Goal: Register for event/course

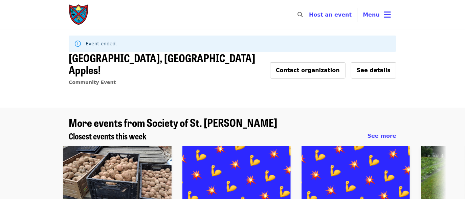
click at [366, 67] on span "See details" at bounding box center [374, 70] width 34 height 6
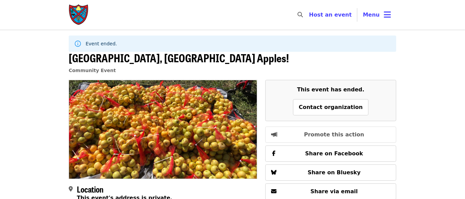
click at [78, 10] on img "Main navigation" at bounding box center [79, 15] width 20 height 22
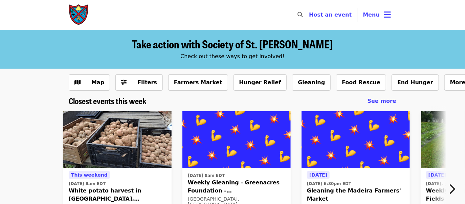
scroll to position [34, 0]
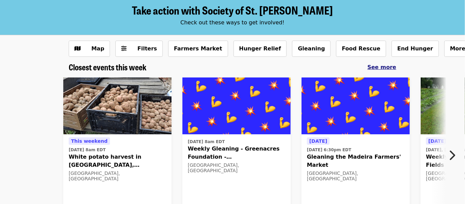
click at [383, 67] on span "See more" at bounding box center [382, 67] width 29 height 6
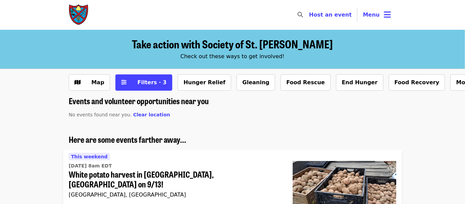
scroll to position [34, 0]
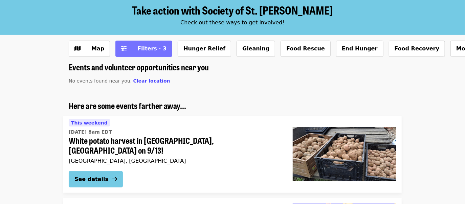
click at [132, 46] on span "Filters · 3" at bounding box center [149, 49] width 36 height 8
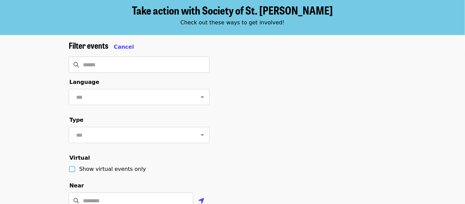
scroll to position [135, 0]
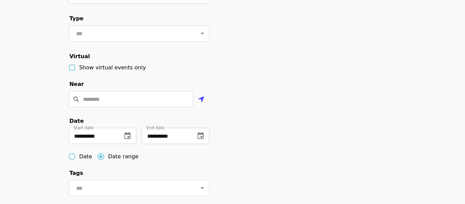
click at [203, 140] on icon "change date" at bounding box center [201, 136] width 8 height 8
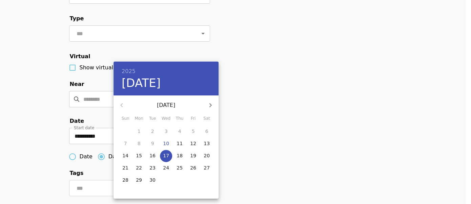
click at [211, 102] on icon "button" at bounding box center [210, 105] width 8 height 8
click at [192, 183] on p "31" at bounding box center [193, 180] width 6 height 7
type input "**********"
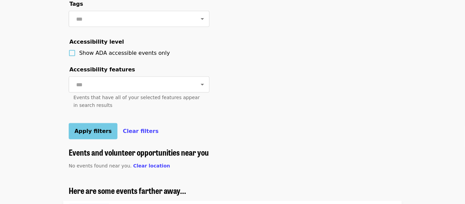
scroll to position [373, 0]
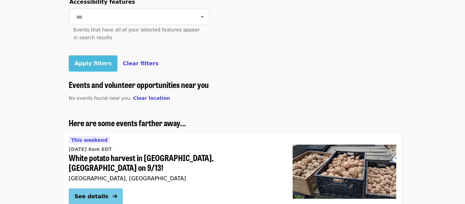
click at [86, 67] on span "Apply filters" at bounding box center [93, 63] width 37 height 6
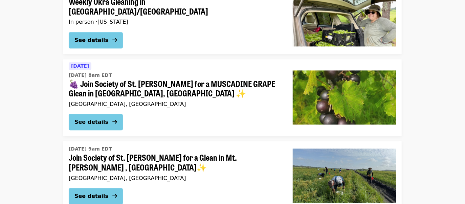
scroll to position [1761, 0]
